Goal: Information Seeking & Learning: Learn about a topic

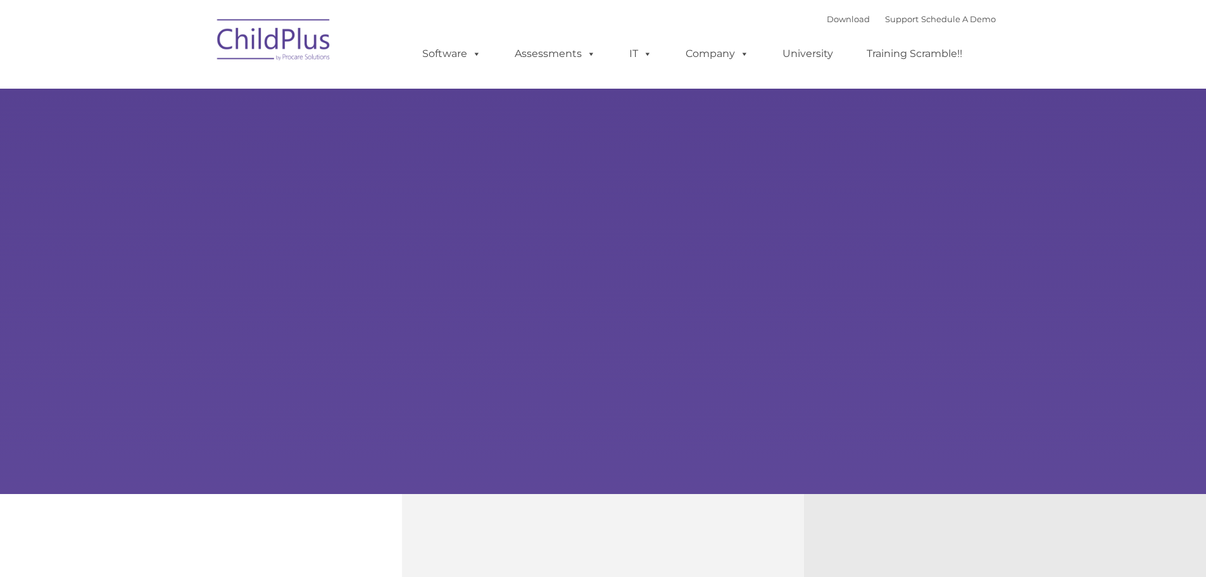
type input ""
select select "MEDIUM"
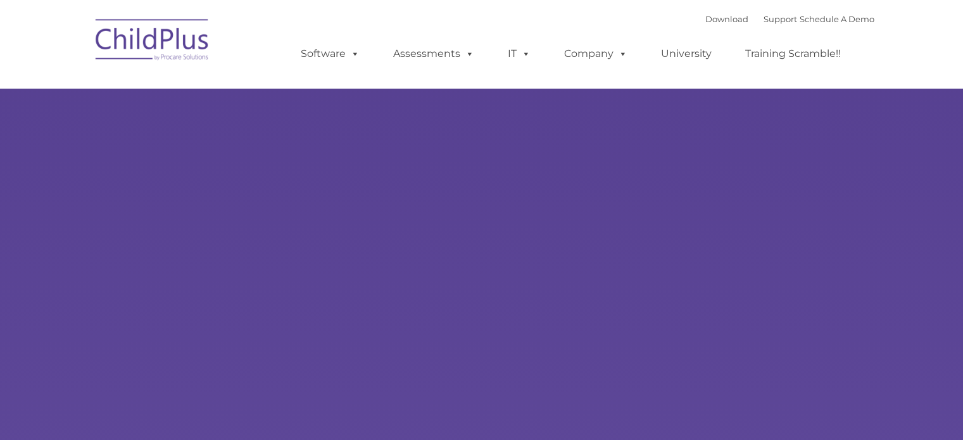
type input ""
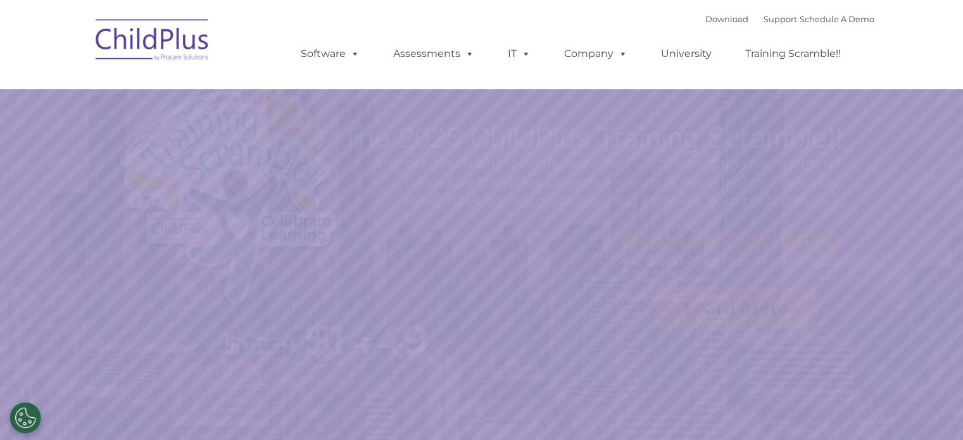
select select "MEDIUM"
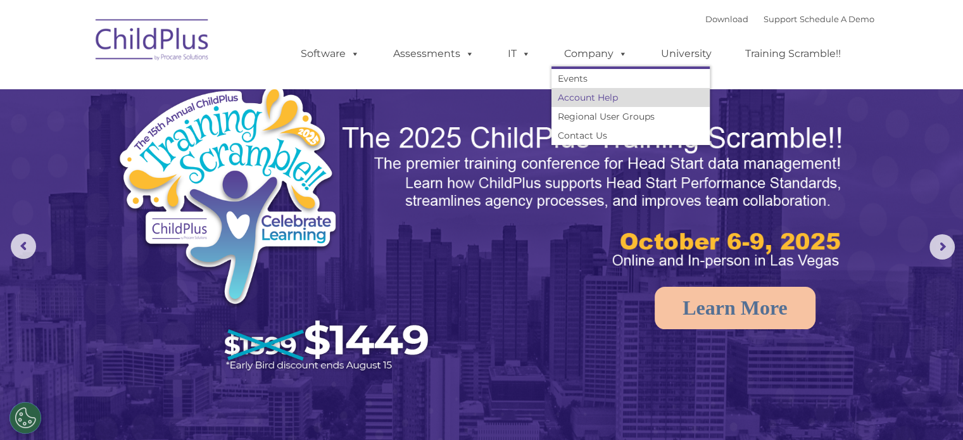
click at [584, 98] on link "Account Help" at bounding box center [630, 97] width 158 height 19
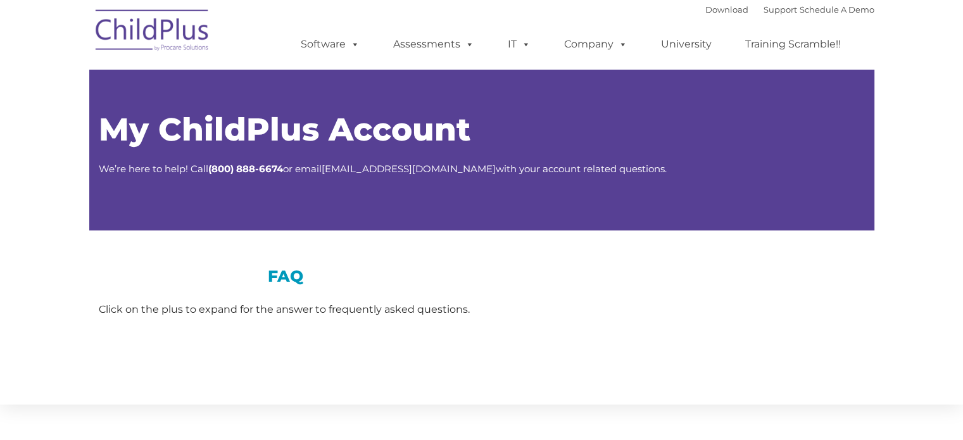
type input ""
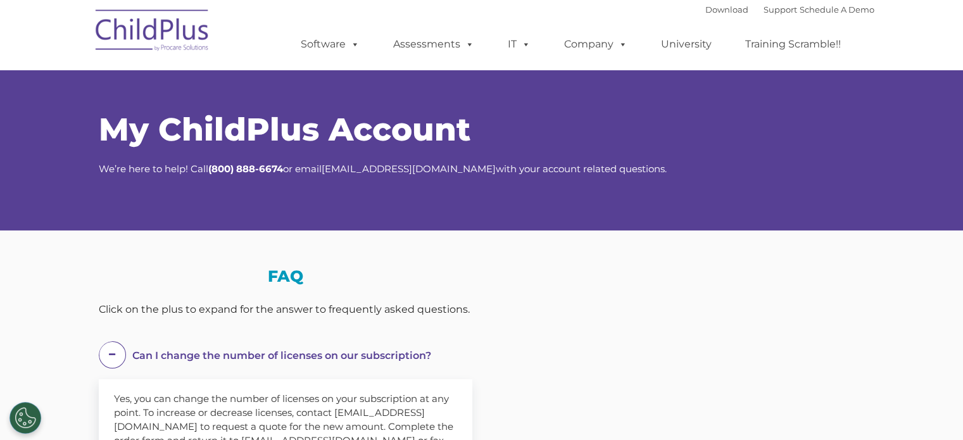
select select "MEDIUM"
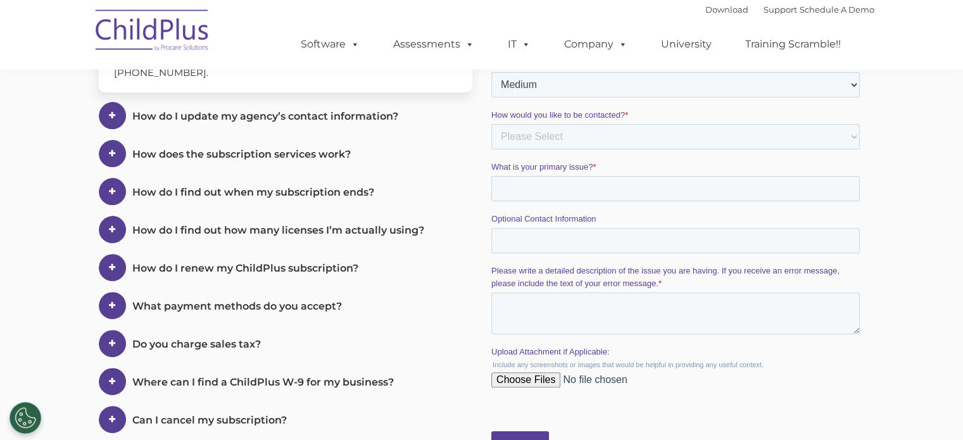
scroll to position [384, 0]
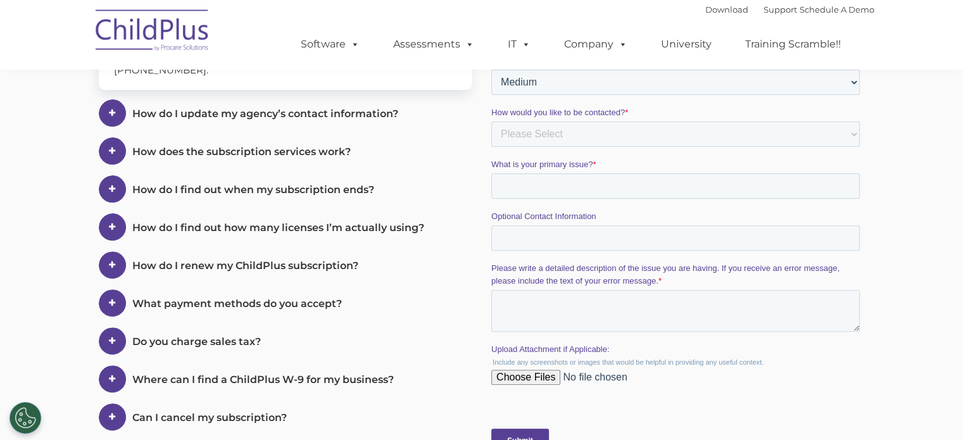
click at [0, 0] on span at bounding box center [0, 0] width 0 height 0
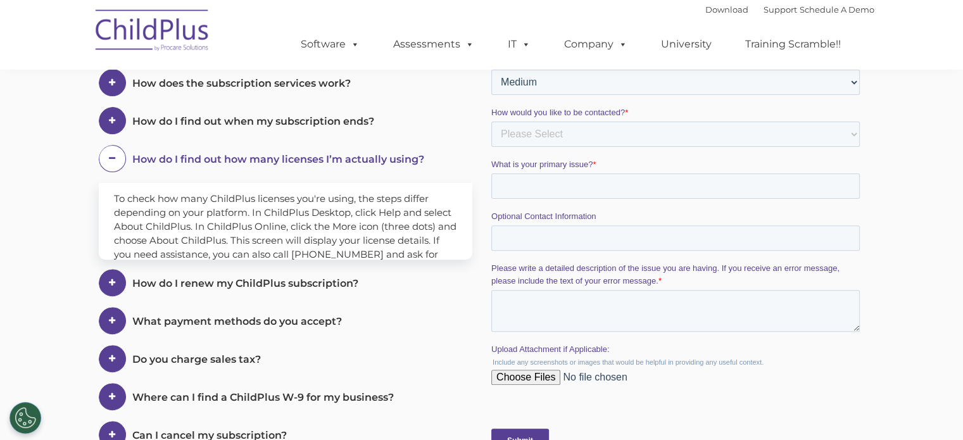
scroll to position [372, 0]
